Goal: Task Accomplishment & Management: Manage account settings

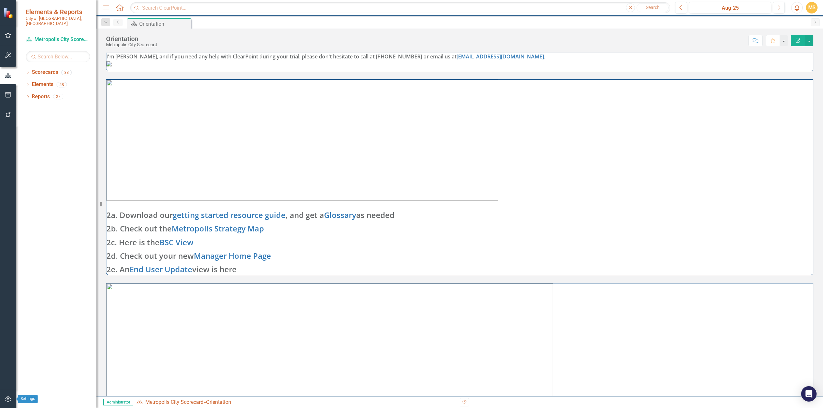
click at [11, 401] on icon "button" at bounding box center [8, 399] width 7 height 5
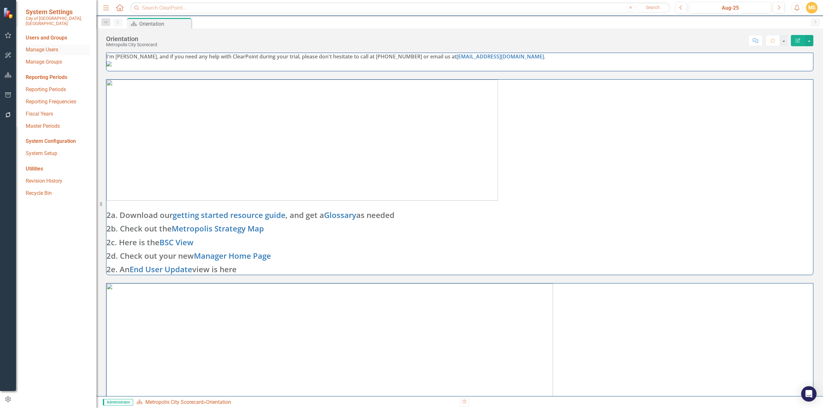
click at [51, 46] on link "Manage Users" at bounding box center [58, 49] width 64 height 7
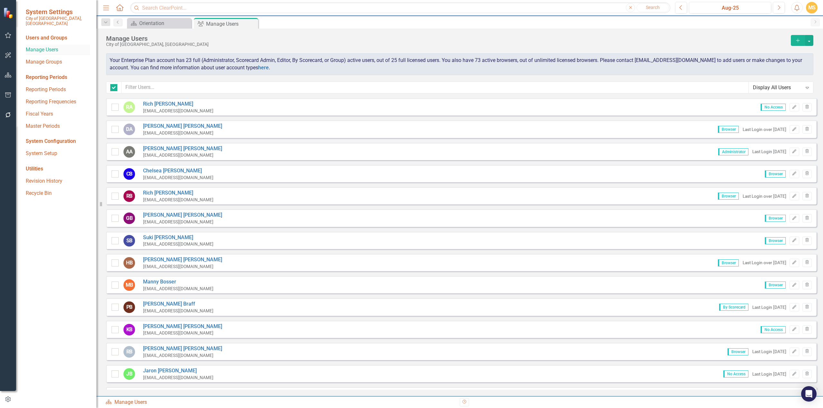
checkbox input "false"
click at [197, 86] on input "text" at bounding box center [434, 88] width 627 height 12
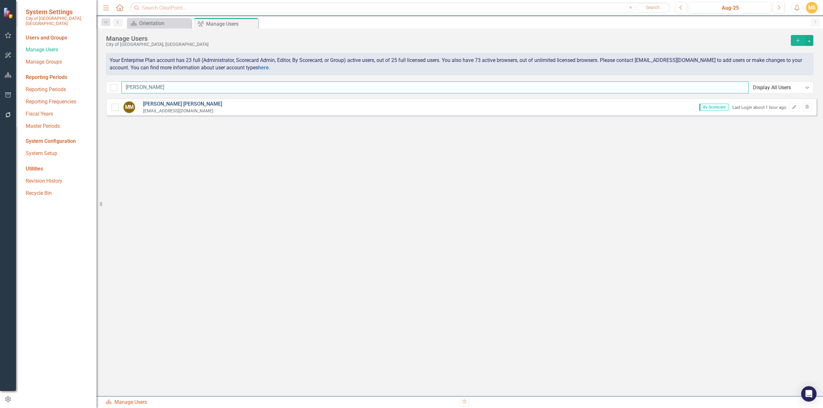
type input "[PERSON_NAME]"
click at [167, 102] on link "[PERSON_NAME]" at bounding box center [182, 104] width 79 height 7
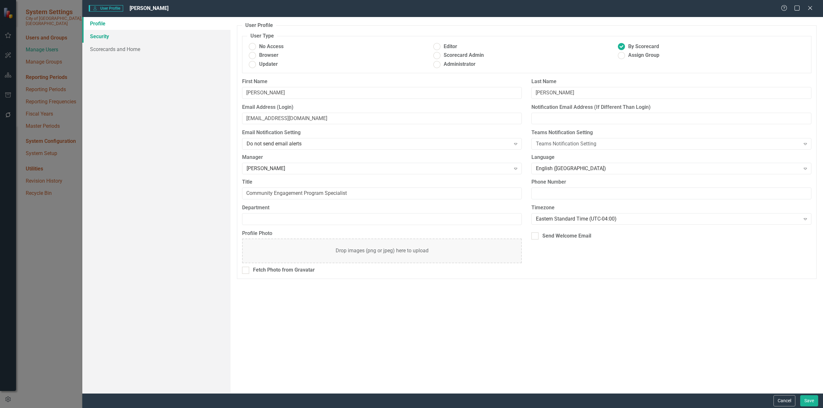
click at [112, 38] on link "Security" at bounding box center [156, 36] width 148 height 13
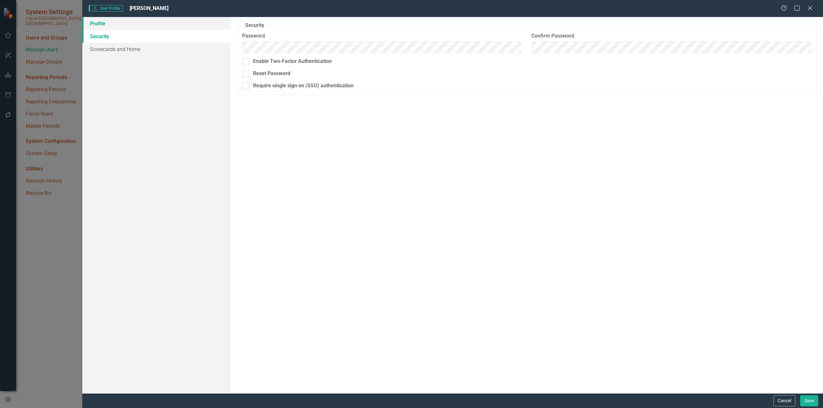
click at [105, 27] on link "Profile" at bounding box center [156, 23] width 148 height 13
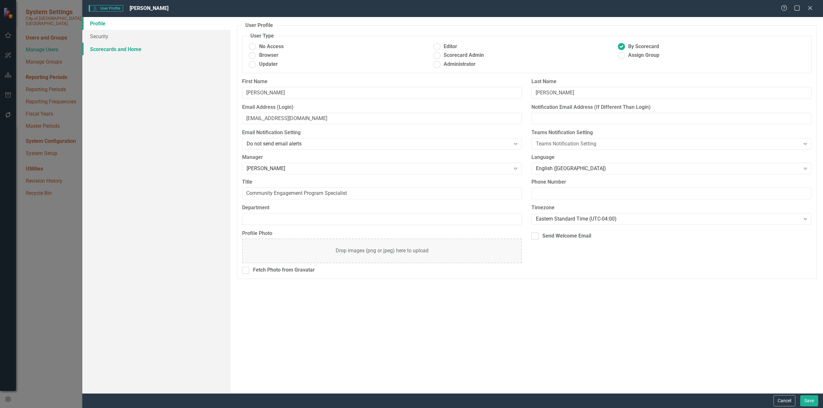
click at [105, 48] on link "Scorecards and Home" at bounding box center [156, 49] width 148 height 13
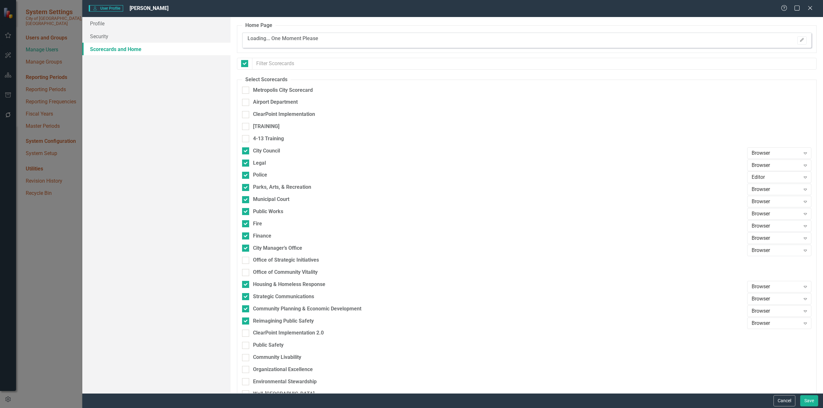
checkbox input "false"
click at [105, 25] on link "Profile" at bounding box center [156, 23] width 148 height 13
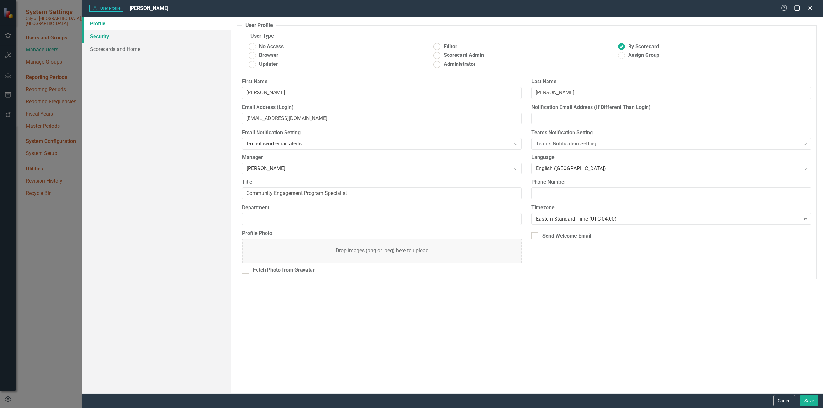
click at [101, 35] on link "Security" at bounding box center [156, 36] width 148 height 13
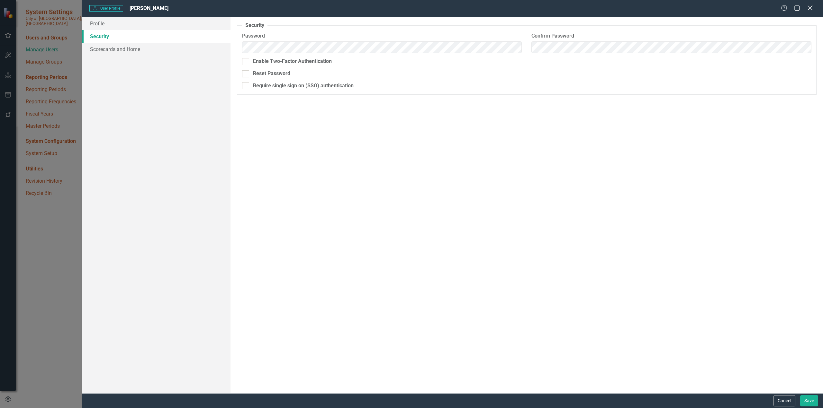
click at [809, 9] on icon at bounding box center [809, 7] width 5 height 5
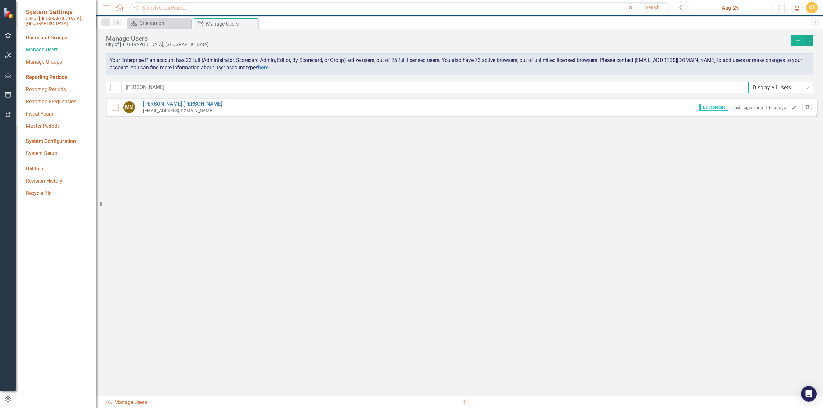
click at [154, 85] on input "[PERSON_NAME]" at bounding box center [434, 88] width 627 height 12
drag, startPoint x: 128, startPoint y: 87, endPoint x: 117, endPoint y: 89, distance: 11.1
click at [117, 89] on div "[PERSON_NAME] Display All Users Expand" at bounding box center [459, 88] width 707 height 12
type input "[PERSON_NAME]"
click at [156, 102] on link "[PERSON_NAME]" at bounding box center [182, 104] width 79 height 7
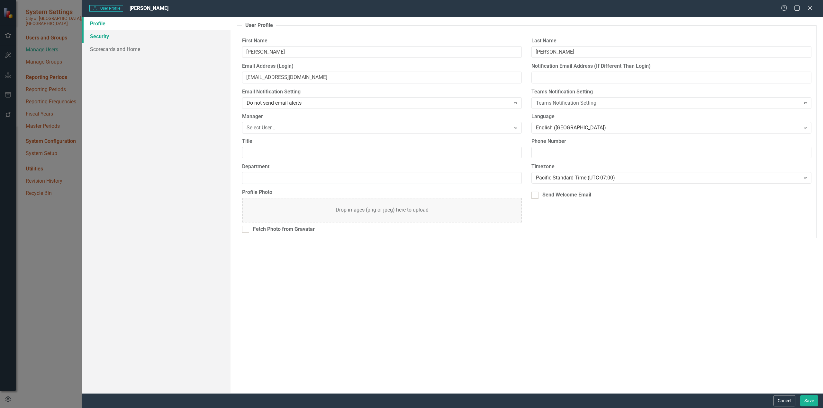
click at [111, 36] on link "Security" at bounding box center [156, 36] width 148 height 13
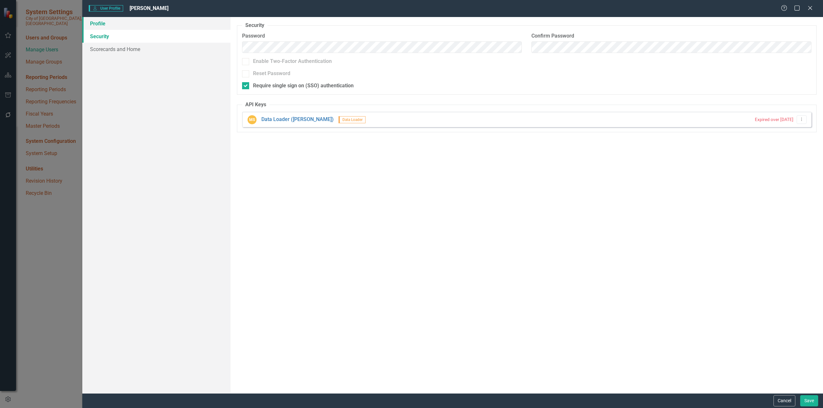
click at [97, 22] on link "Profile" at bounding box center [156, 23] width 148 height 13
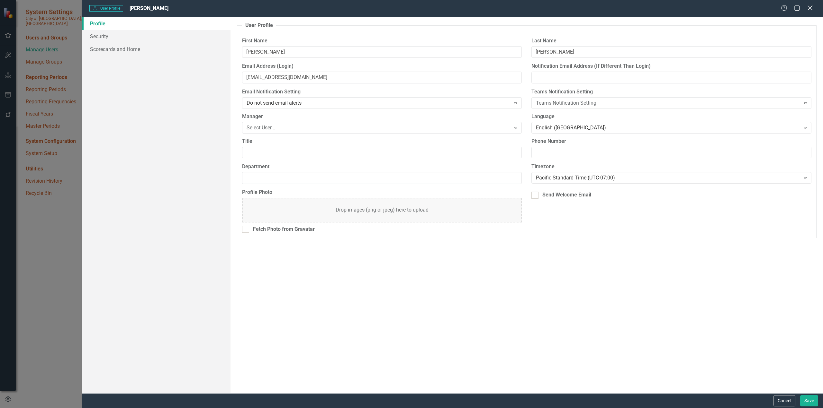
click at [809, 9] on icon "Close" at bounding box center [809, 8] width 8 height 6
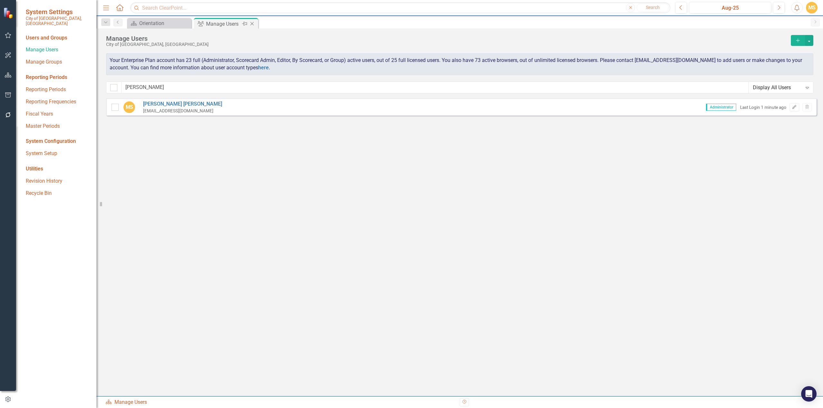
click at [222, 25] on div "Manage Users" at bounding box center [223, 24] width 34 height 8
click at [120, 24] on icon "Previous" at bounding box center [117, 22] width 5 height 4
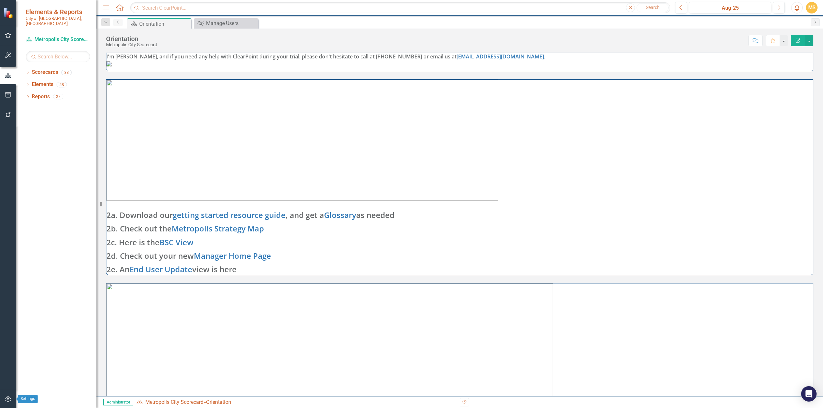
click at [7, 398] on icon "button" at bounding box center [8, 399] width 7 height 5
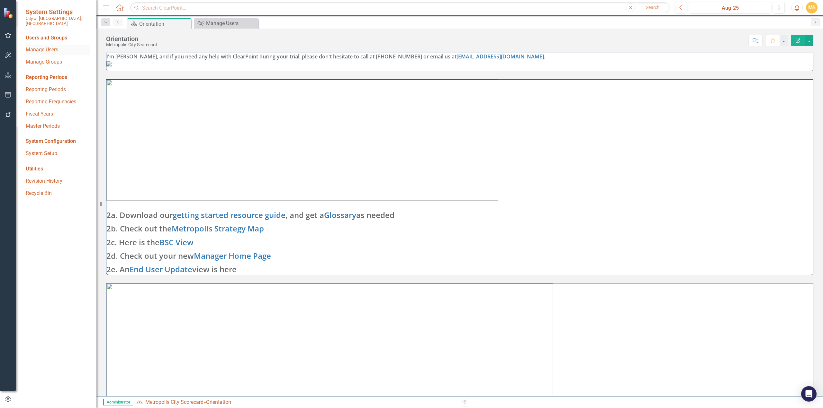
click at [45, 46] on link "Manage Users" at bounding box center [58, 49] width 64 height 7
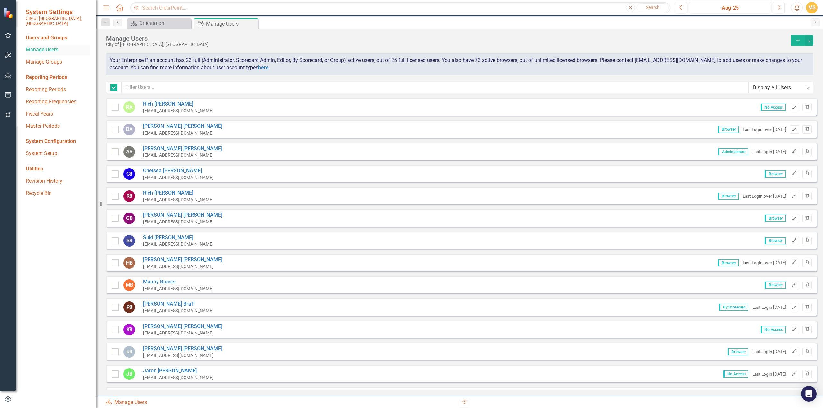
checkbox input "false"
click at [803, 87] on div "Expand" at bounding box center [807, 88] width 12 height 10
click at [693, 78] on div "Manage Users City of [GEOGRAPHIC_DATA], [GEOGRAPHIC_DATA] Add Your Enterprise P…" at bounding box center [459, 64] width 726 height 70
click at [137, 86] on input "text" at bounding box center [434, 88] width 627 height 12
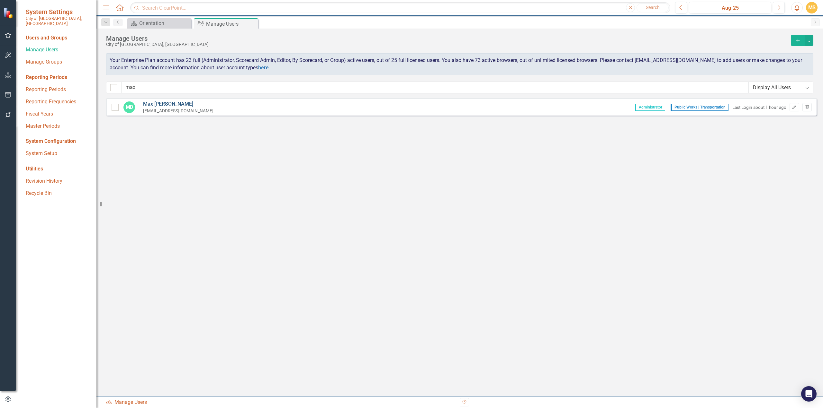
click at [174, 105] on link "[PERSON_NAME]" at bounding box center [178, 104] width 70 height 7
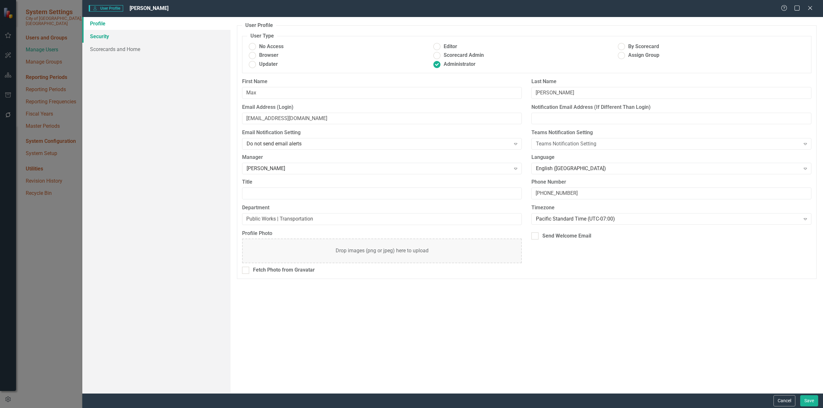
click at [111, 40] on link "Security" at bounding box center [156, 36] width 148 height 13
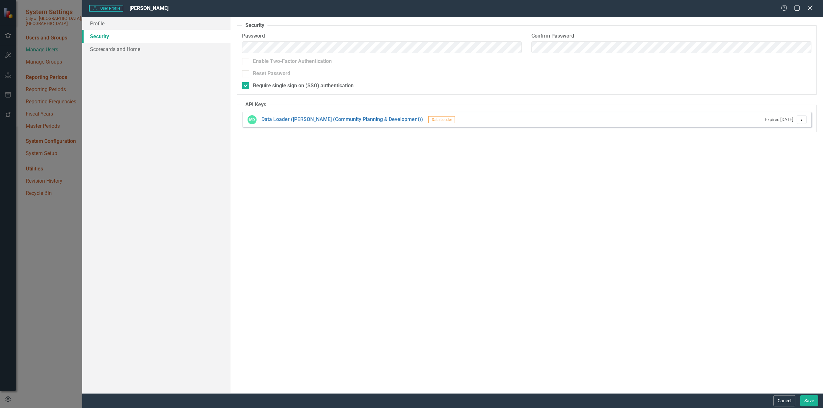
click at [811, 6] on icon "Close" at bounding box center [809, 8] width 8 height 6
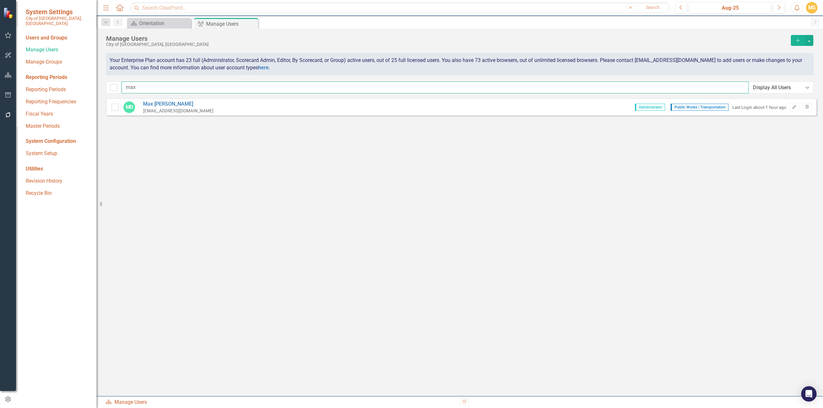
click at [151, 89] on input "max" at bounding box center [434, 88] width 627 height 12
click at [114, 86] on div "max Display All Users Expand" at bounding box center [459, 88] width 707 height 12
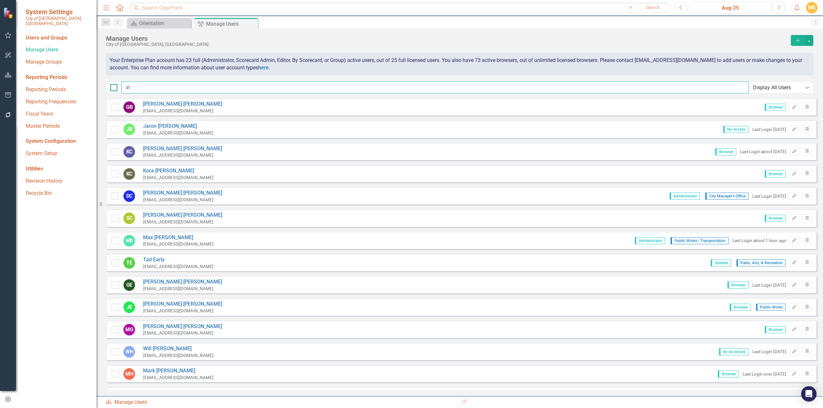
type input "a"
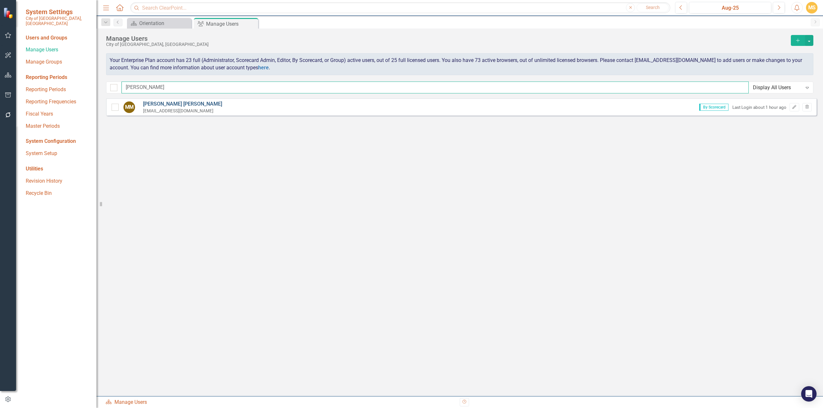
type input "[PERSON_NAME]"
click at [156, 105] on link "[PERSON_NAME]" at bounding box center [182, 104] width 79 height 7
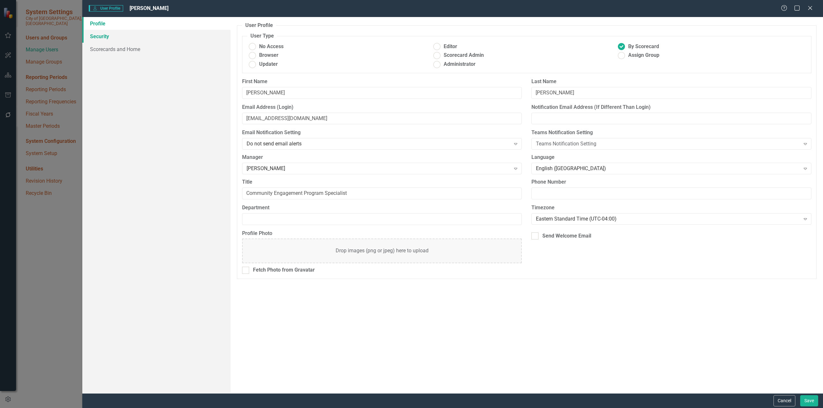
click at [93, 40] on link "Security" at bounding box center [156, 36] width 148 height 13
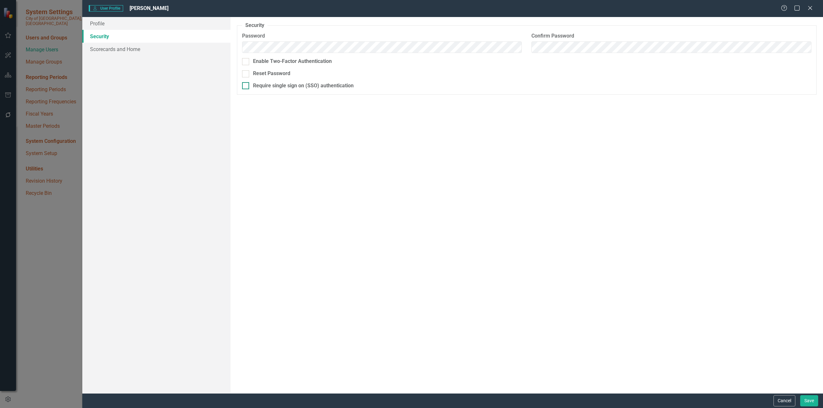
click at [247, 86] on div at bounding box center [245, 85] width 7 height 7
click at [246, 86] on input "Require single sign on (SSO) authentication" at bounding box center [244, 84] width 4 height 4
checkbox input "true"
click at [336, 141] on div "Security As an administrator, you can use this page to set the user's password,…" at bounding box center [526, 205] width 592 height 377
click at [808, 401] on button "Save" at bounding box center [809, 401] width 18 height 11
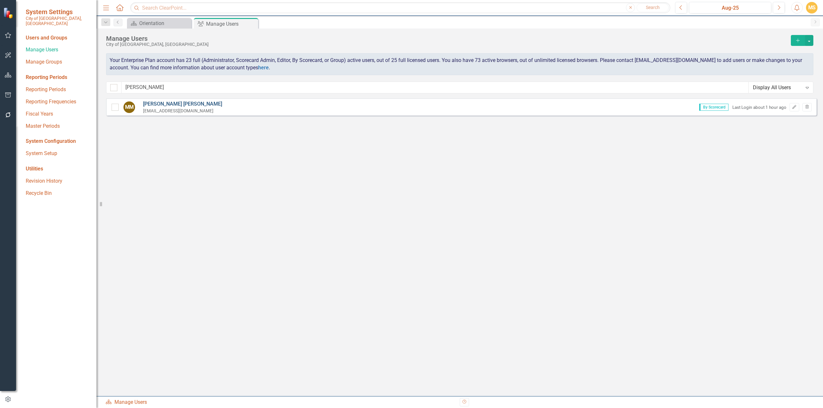
click at [161, 102] on link "[PERSON_NAME]" at bounding box center [182, 104] width 79 height 7
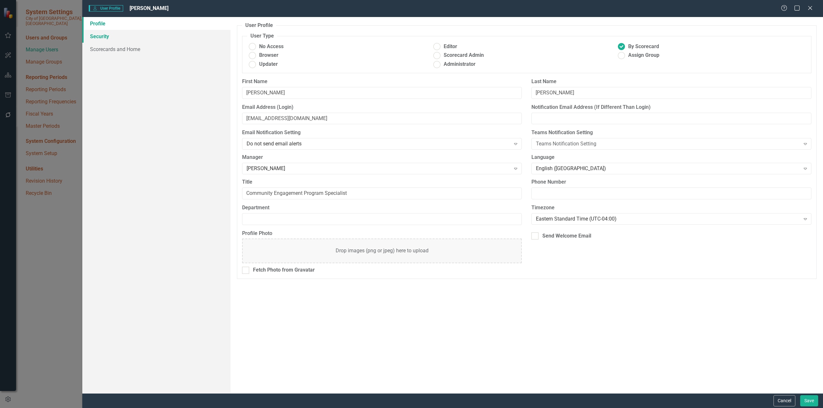
click at [113, 35] on link "Security" at bounding box center [156, 36] width 148 height 13
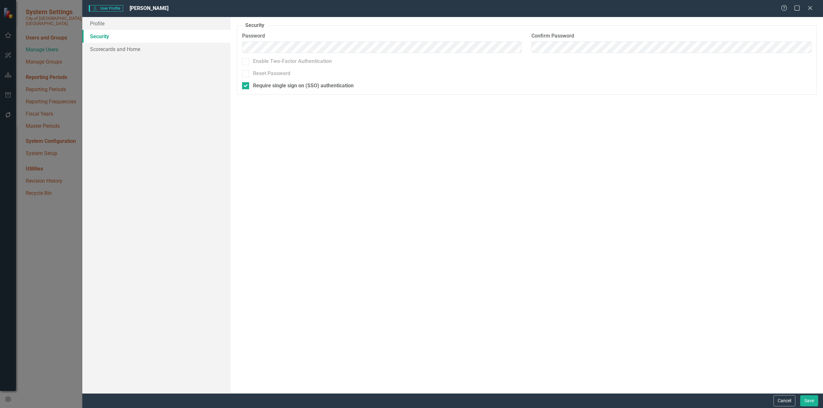
click at [410, 202] on div "Security As an administrator, you can use this page to set the user's password,…" at bounding box center [526, 205] width 592 height 377
click at [810, 8] on icon at bounding box center [809, 7] width 5 height 5
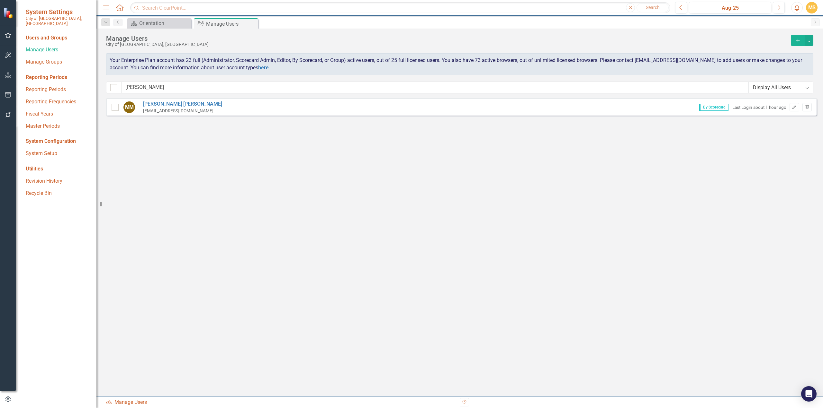
click at [223, 200] on div "Sorry, no results found. MM [PERSON_NAME] [EMAIL_ADDRESS][DOMAIN_NAME] By Score…" at bounding box center [459, 244] width 726 height 292
click at [788, 233] on div "Sorry, no results found. MM [PERSON_NAME] [EMAIL_ADDRESS][DOMAIN_NAME] By Score…" at bounding box center [459, 244] width 726 height 292
